Goal: Check status: Check status

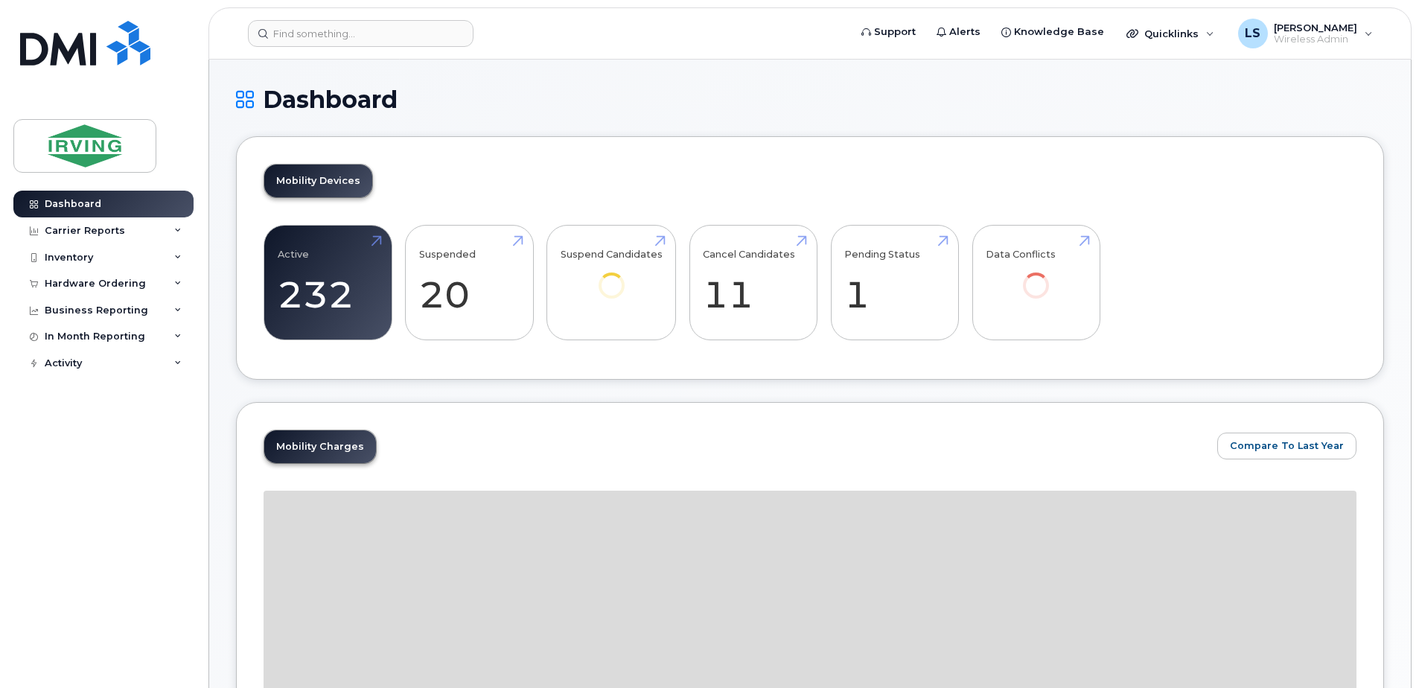
click at [280, 17] on header "Support Alerts Knowledge Base Quicklinks Suspend / Cancel Device Change SIM Car…" at bounding box center [809, 33] width 1203 height 52
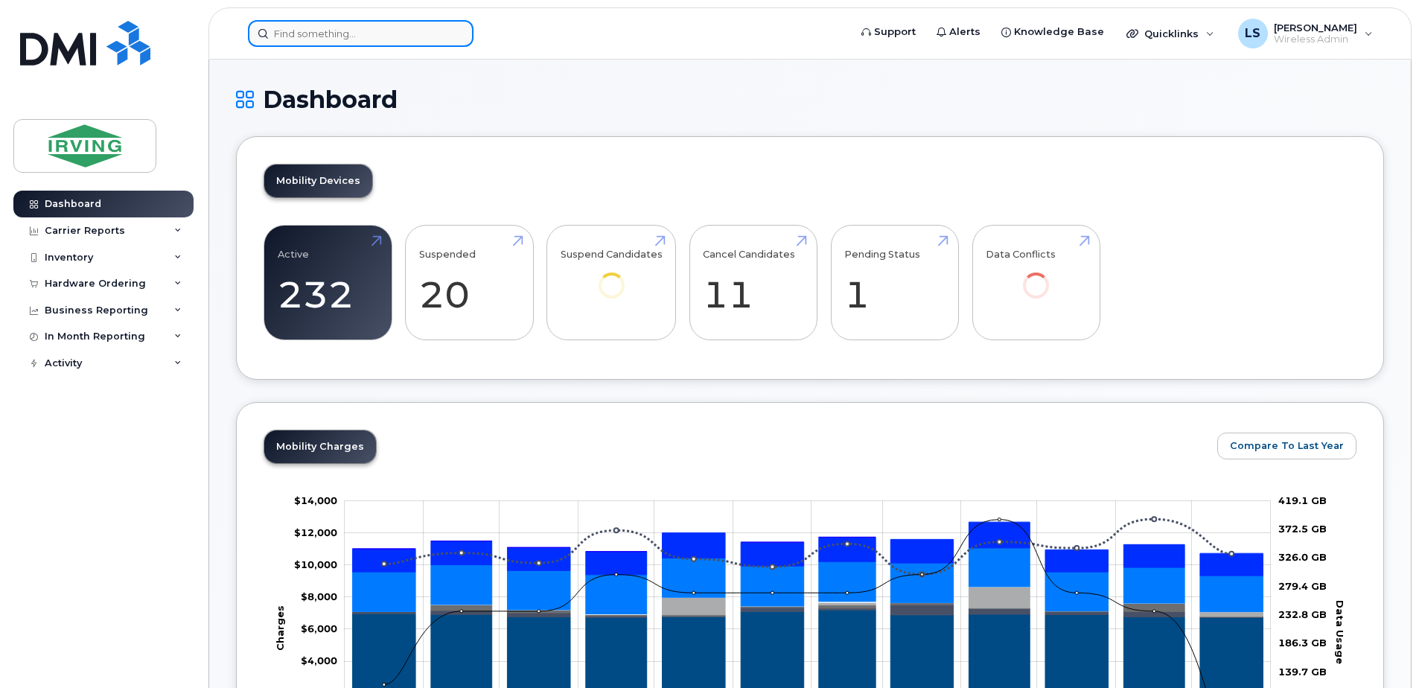
click at [283, 42] on input at bounding box center [361, 33] width 226 height 27
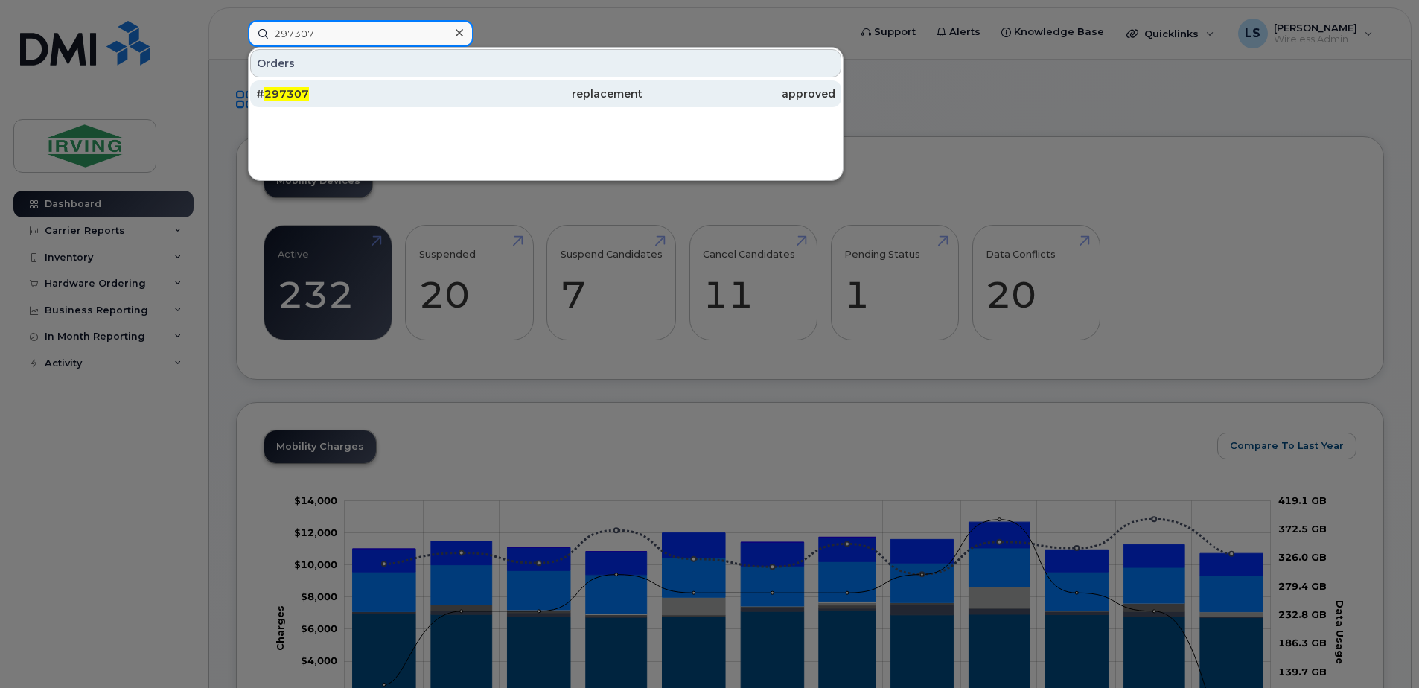
type input "297307"
click at [290, 93] on span "297307" at bounding box center [286, 93] width 45 height 13
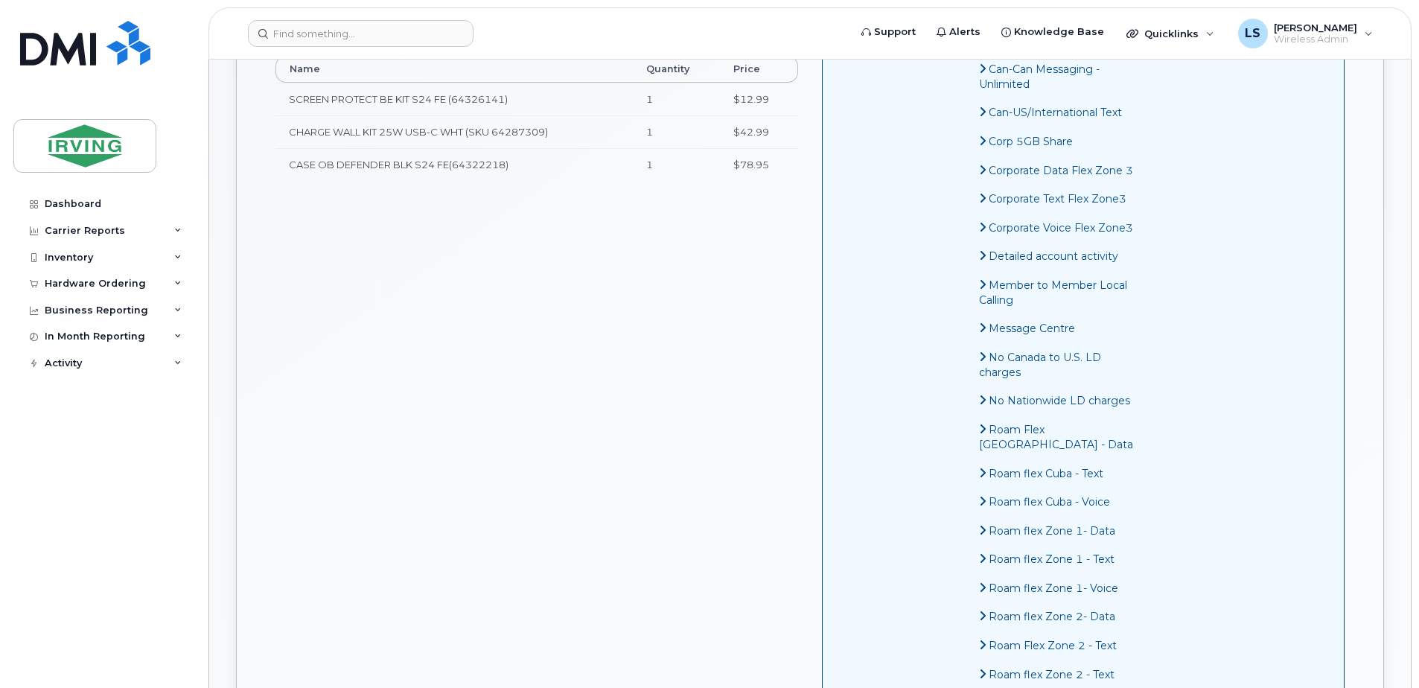
scroll to position [695, 0]
